Goal: Task Accomplishment & Management: Manage account settings

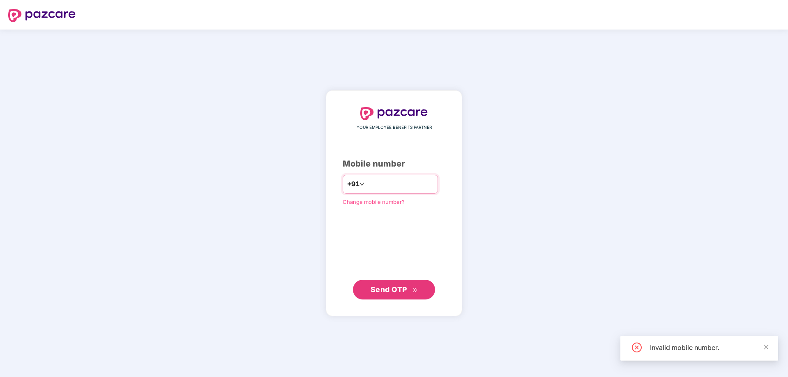
type input "**********"
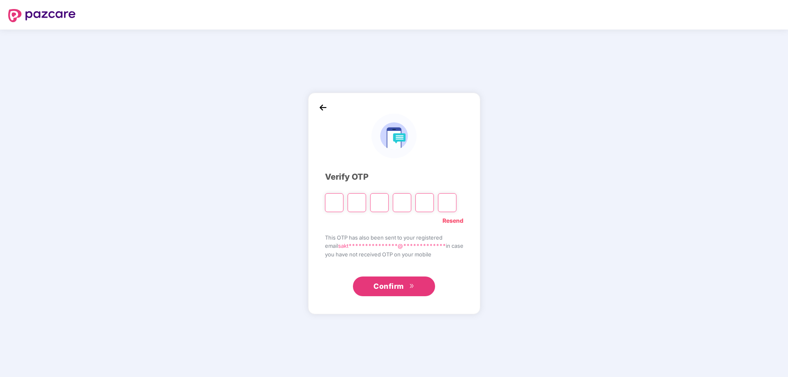
type input "*"
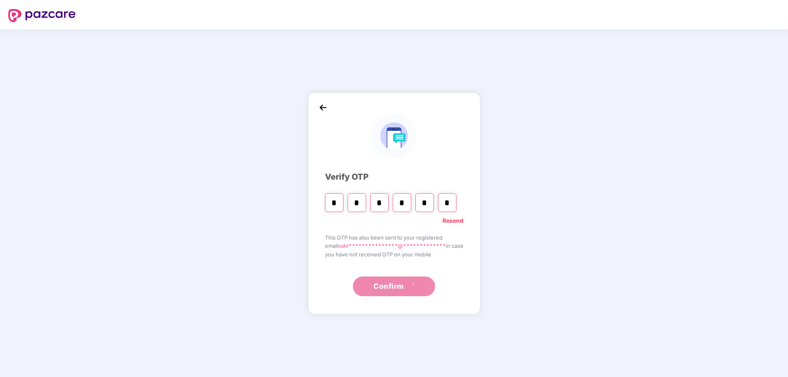
type input "*"
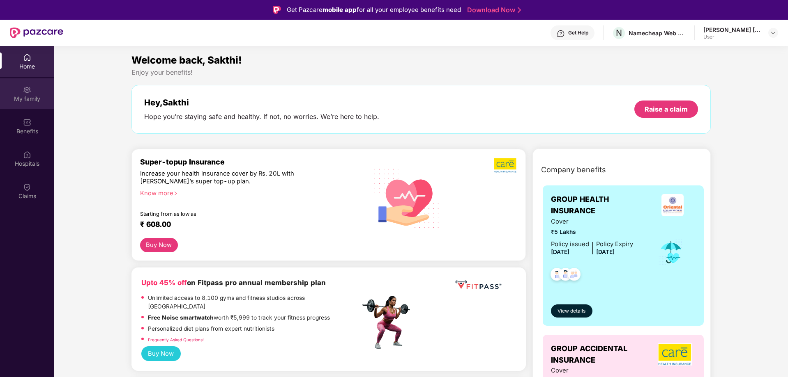
click at [17, 98] on div "My family" at bounding box center [27, 99] width 54 height 8
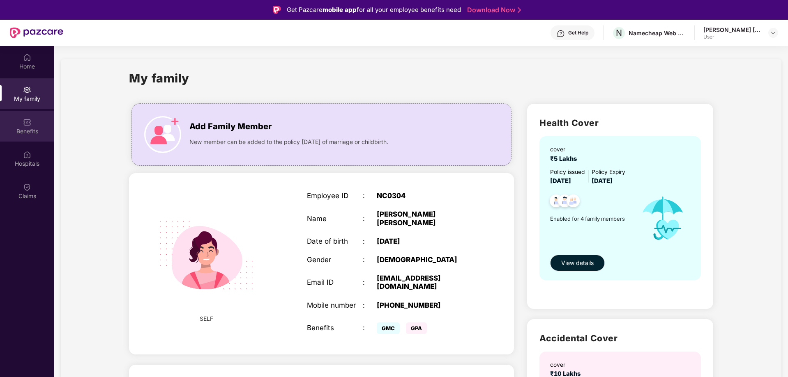
click at [27, 133] on div "Benefits" at bounding box center [27, 131] width 54 height 8
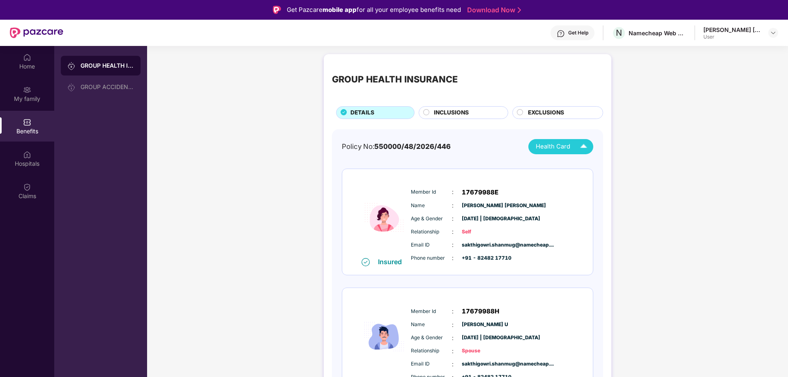
click at [583, 144] on img at bounding box center [583, 147] width 14 height 14
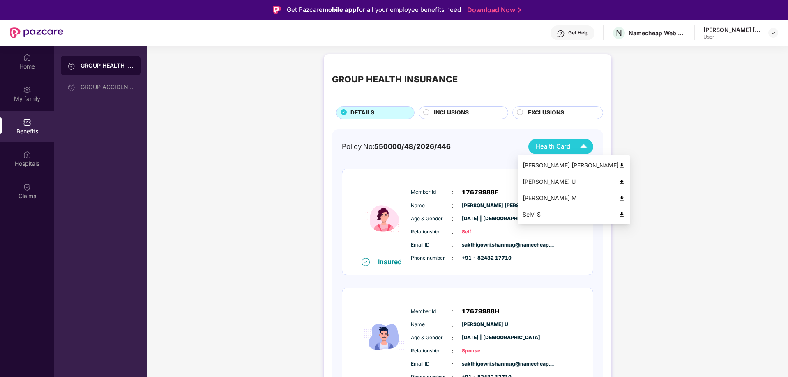
click at [619, 165] on img at bounding box center [622, 166] width 6 height 6
click at [584, 144] on img at bounding box center [583, 147] width 14 height 14
click at [619, 182] on img at bounding box center [622, 182] width 6 height 6
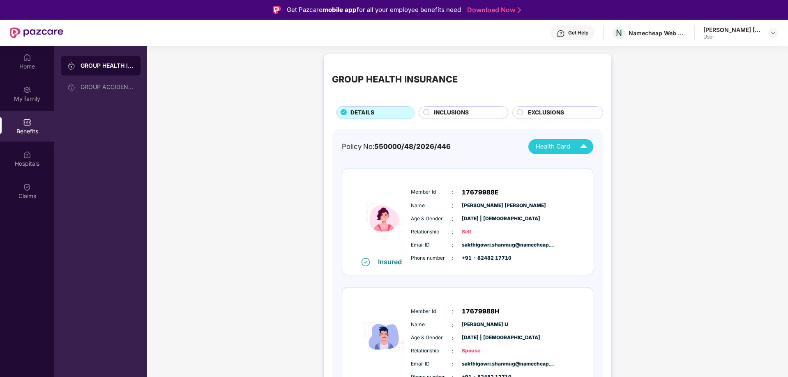
click at [581, 146] on img at bounding box center [583, 147] width 14 height 14
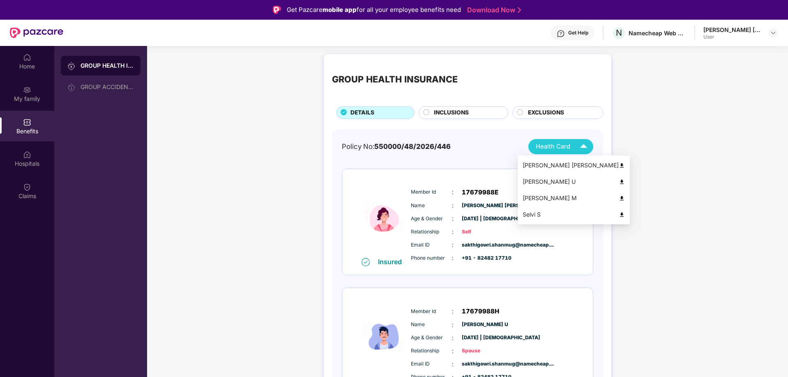
click at [619, 201] on img at bounding box center [622, 199] width 6 height 6
click at [581, 143] on img at bounding box center [583, 147] width 14 height 14
click at [619, 216] on img at bounding box center [622, 215] width 6 height 6
